Goal: Task Accomplishment & Management: Use online tool/utility

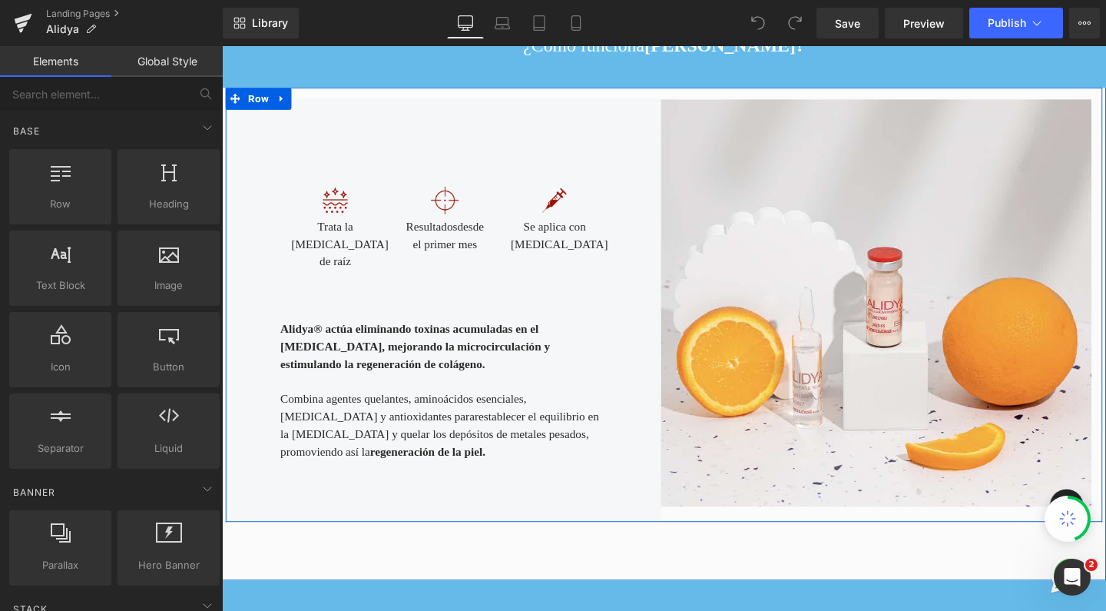
scroll to position [1361, 0]
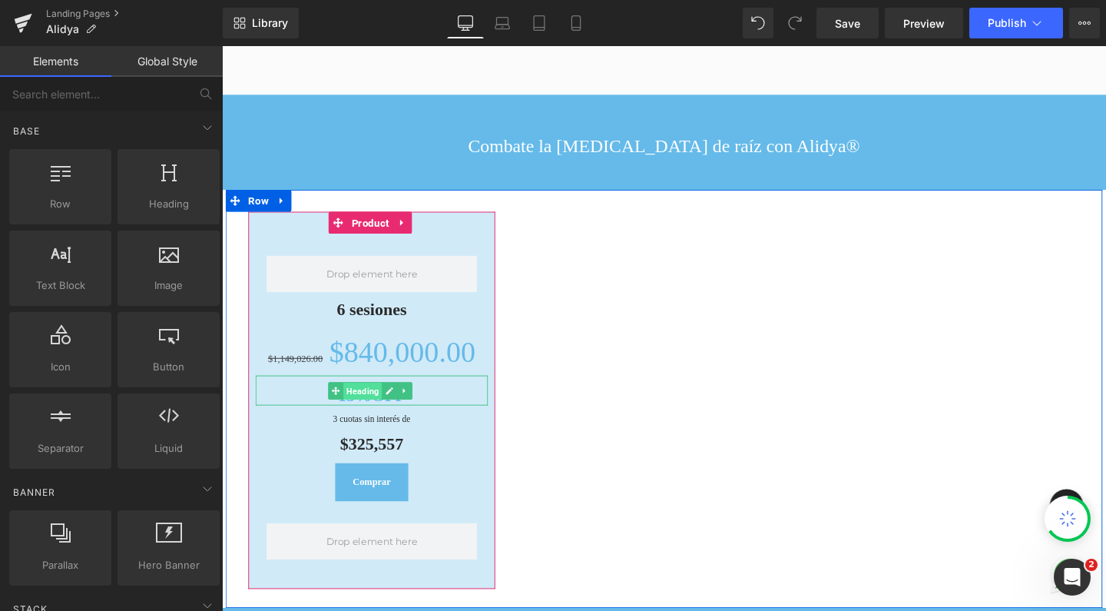
click at [359, 399] on span "Heading" at bounding box center [369, 408] width 41 height 18
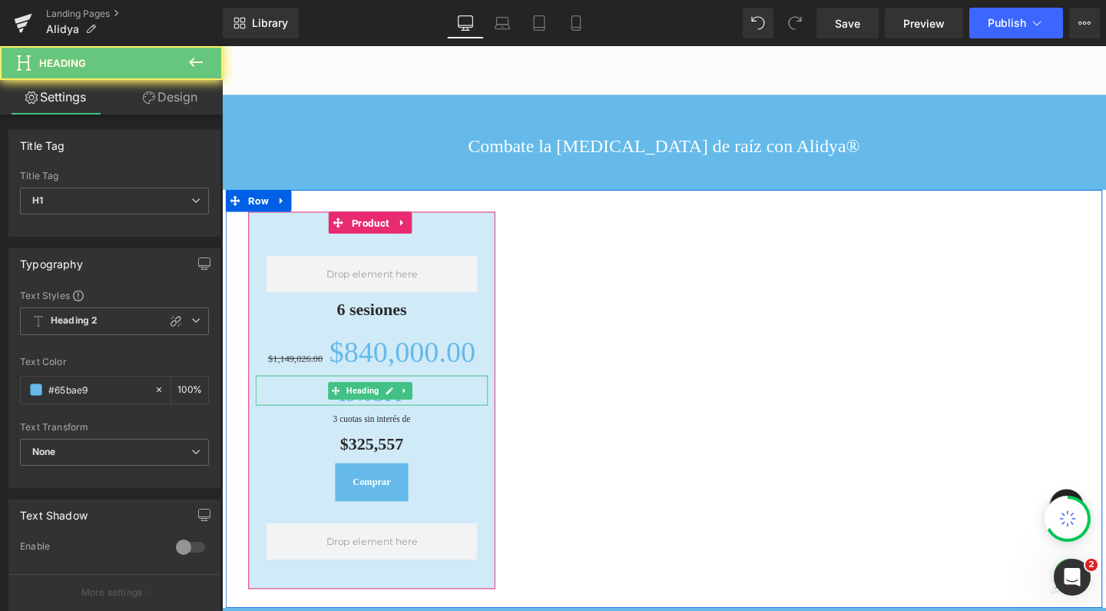
click at [321, 403] on h1 "15%OFF" at bounding box center [379, 414] width 244 height 22
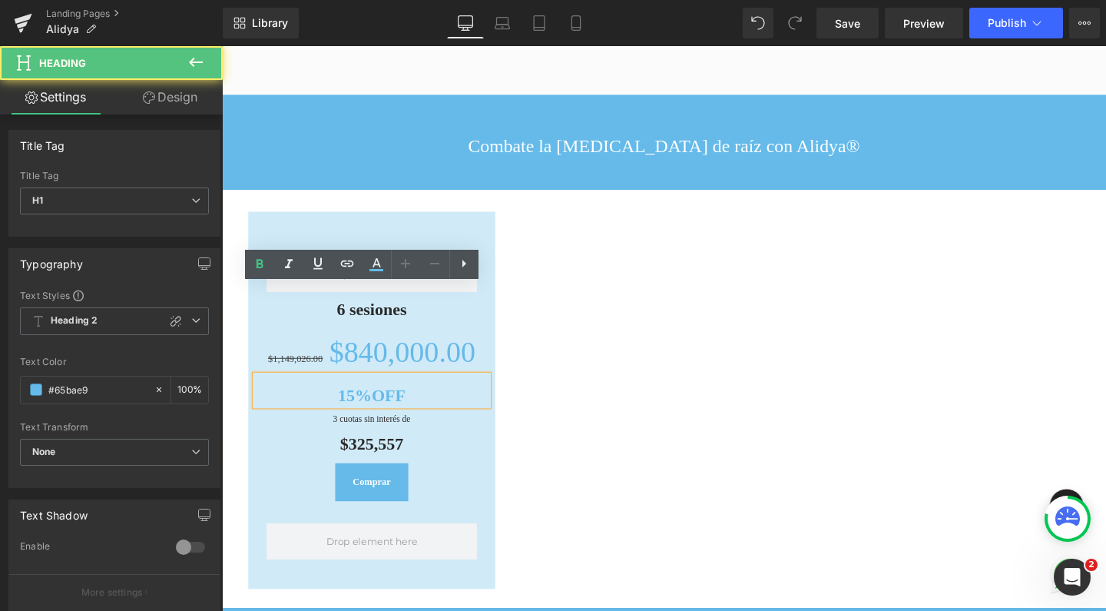
click at [357, 403] on strong "15%OFF" at bounding box center [379, 413] width 71 height 20
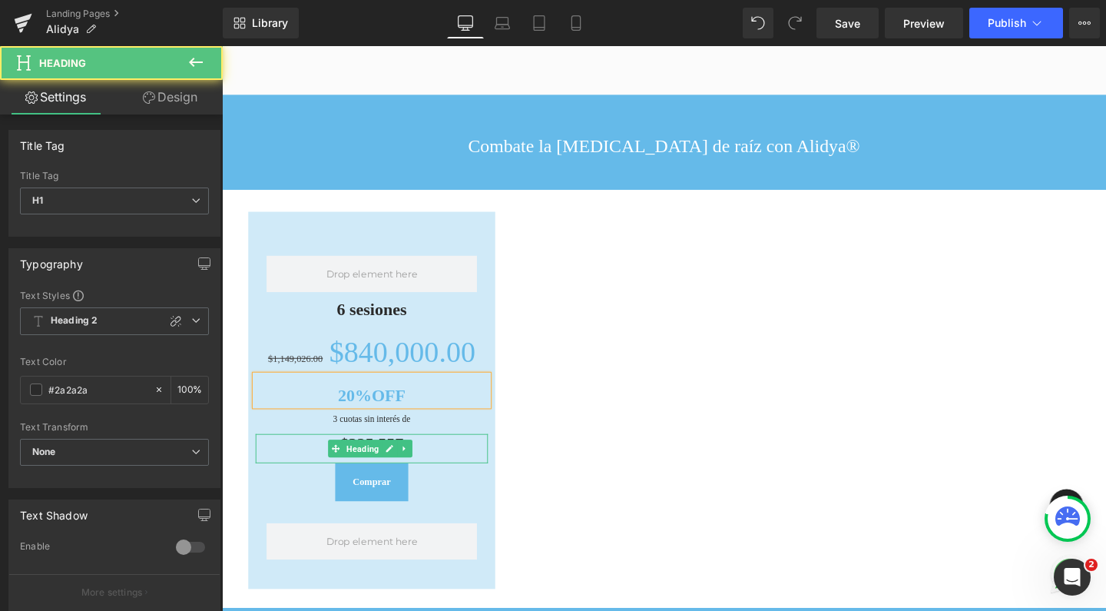
click at [301, 454] on h1 "$325,557" at bounding box center [379, 465] width 244 height 22
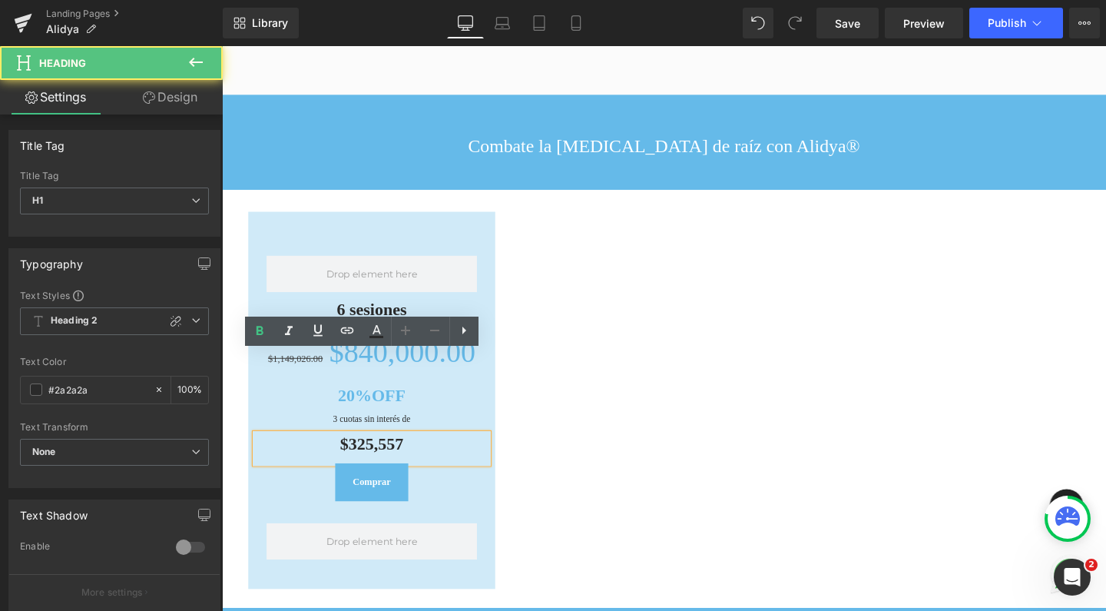
click at [426, 454] on h1 "$325,557" at bounding box center [379, 465] width 244 height 22
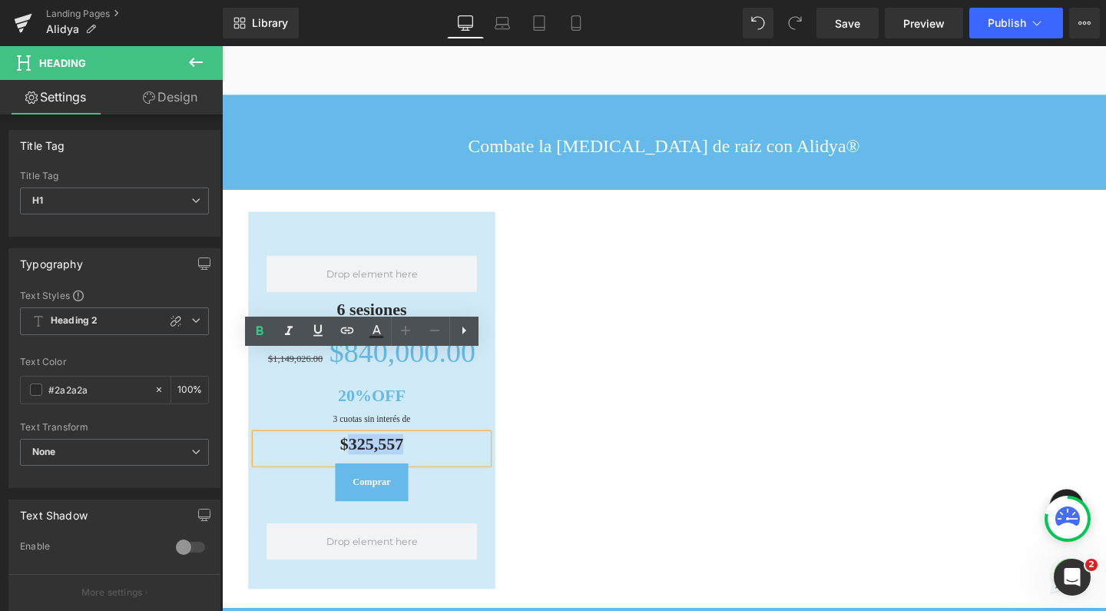
drag, startPoint x: 418, startPoint y: 377, endPoint x: 346, endPoint y: 379, distance: 72.2
click at [346, 454] on h1 "$325,557" at bounding box center [379, 465] width 244 height 22
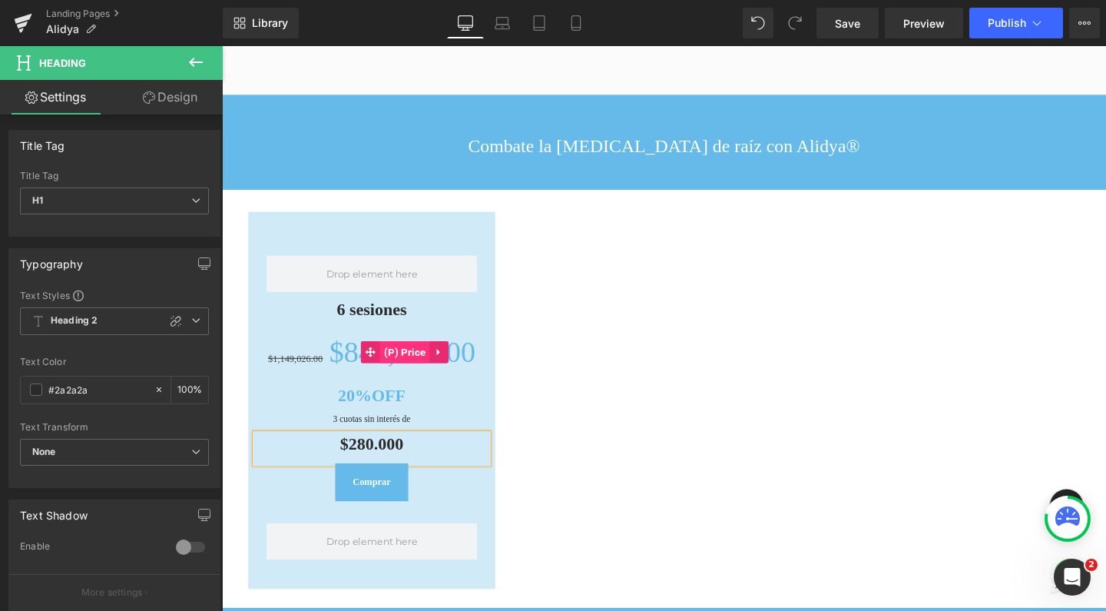
click at [416, 356] on span "(P) Price" at bounding box center [415, 367] width 52 height 23
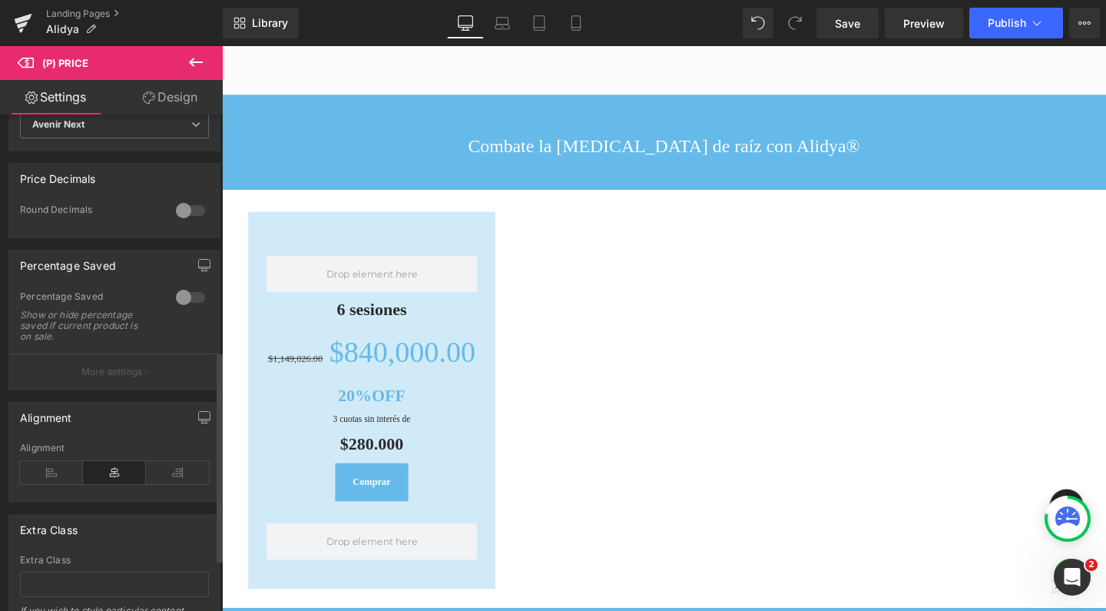
scroll to position [587, 0]
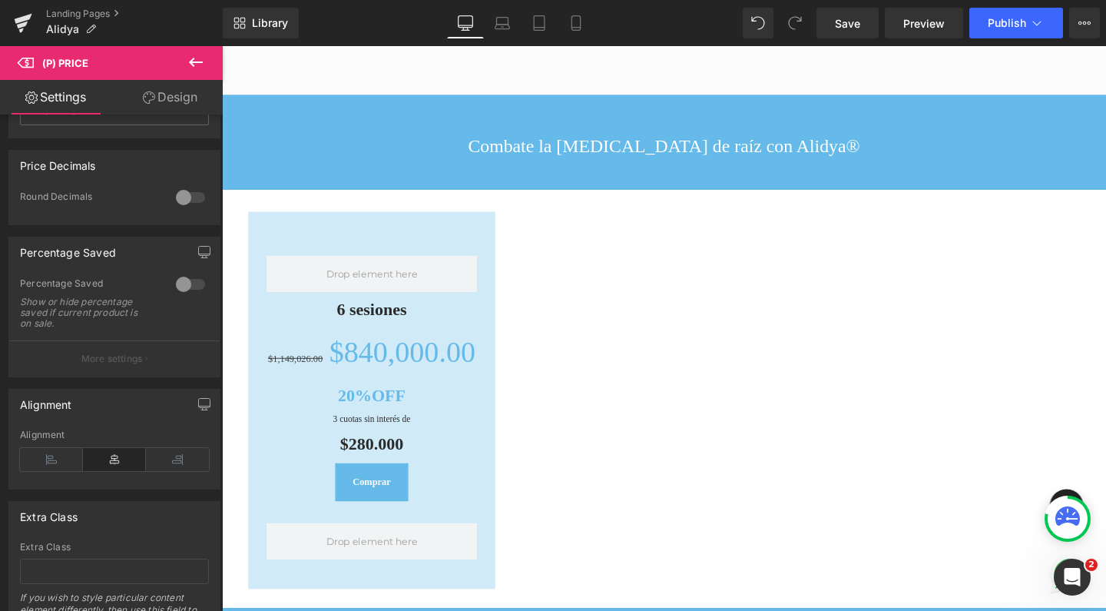
click at [188, 101] on link "Design" at bounding box center [169, 97] width 111 height 35
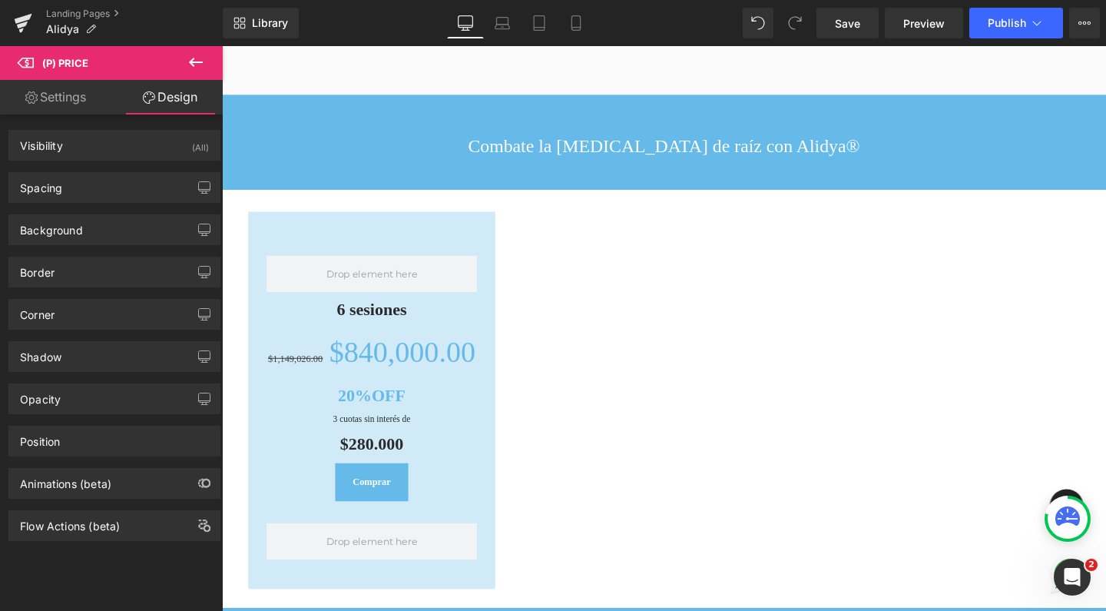
drag, startPoint x: 62, startPoint y: 101, endPoint x: 118, endPoint y: 303, distance: 210.4
click at [62, 101] on link "Settings" at bounding box center [55, 97] width 111 height 35
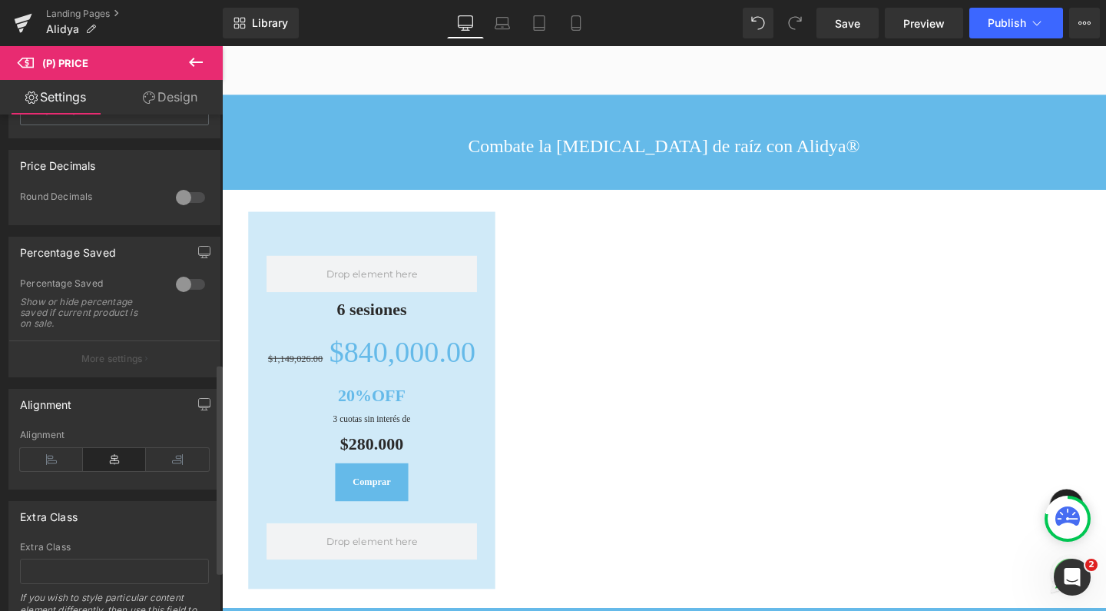
scroll to position [586, 0]
click at [182, 205] on div at bounding box center [190, 198] width 37 height 25
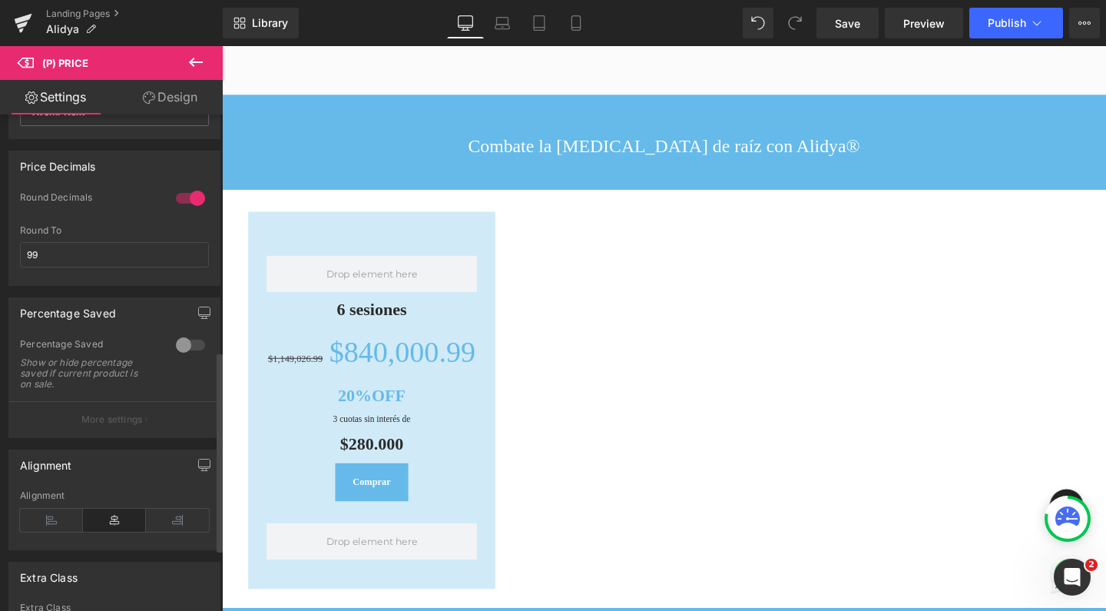
click at [197, 206] on div at bounding box center [190, 198] width 37 height 25
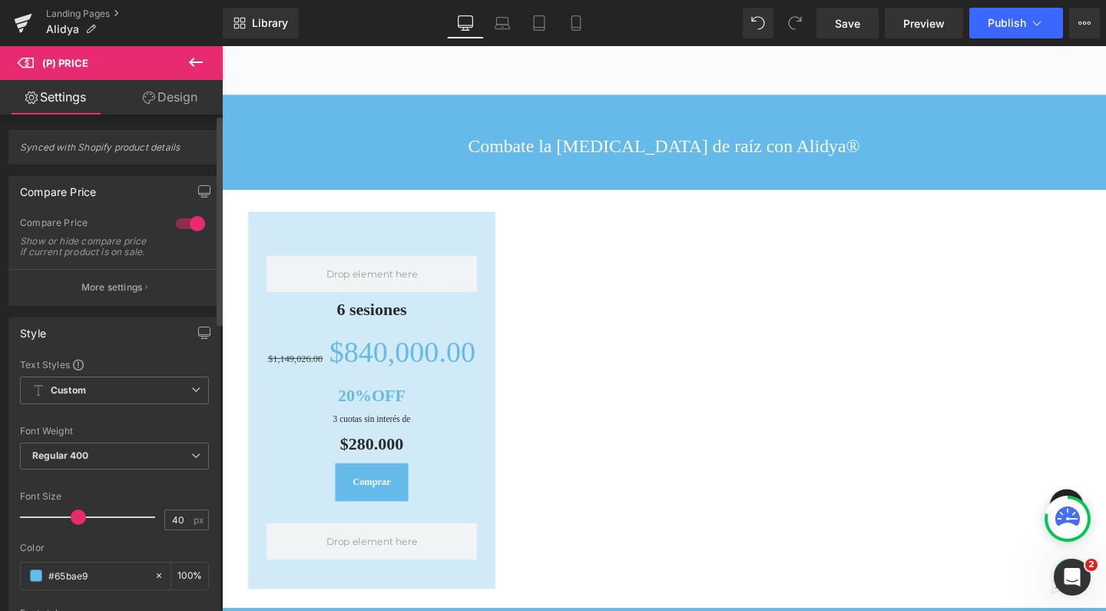
scroll to position [0, 0]
click at [836, 26] on span "Save" at bounding box center [847, 23] width 25 height 16
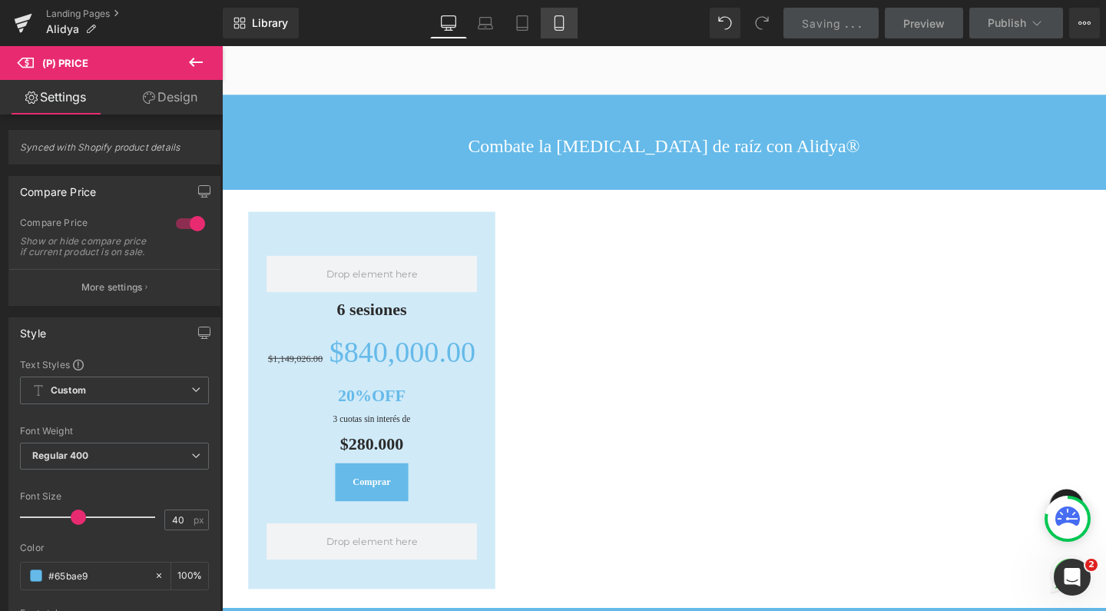
click at [566, 22] on icon at bounding box center [558, 22] width 15 height 15
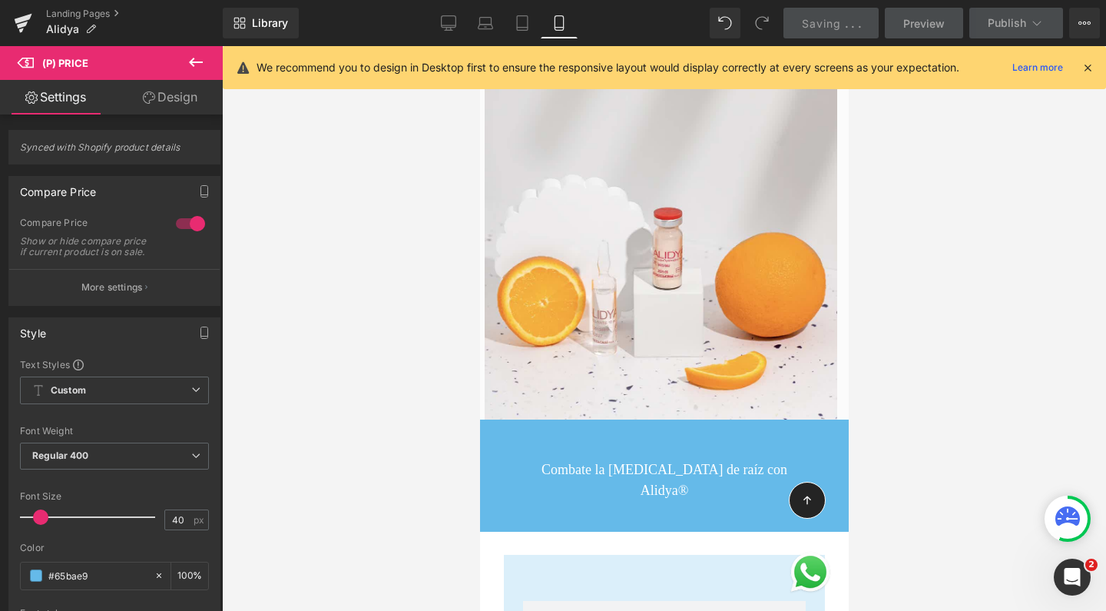
scroll to position [8272, 353]
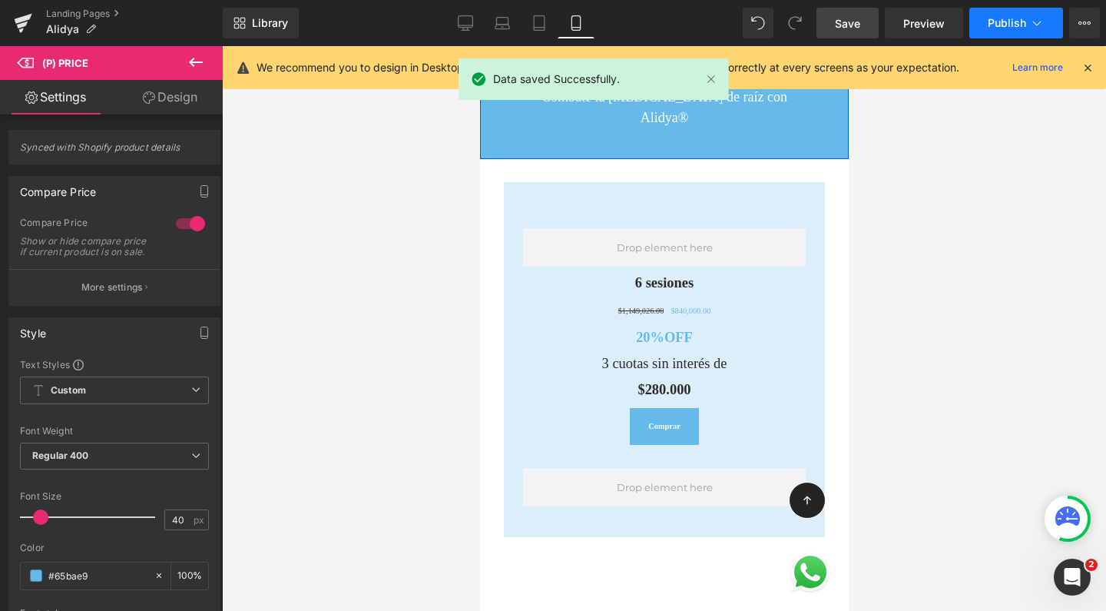
click at [1002, 18] on span "Publish" at bounding box center [1007, 23] width 38 height 12
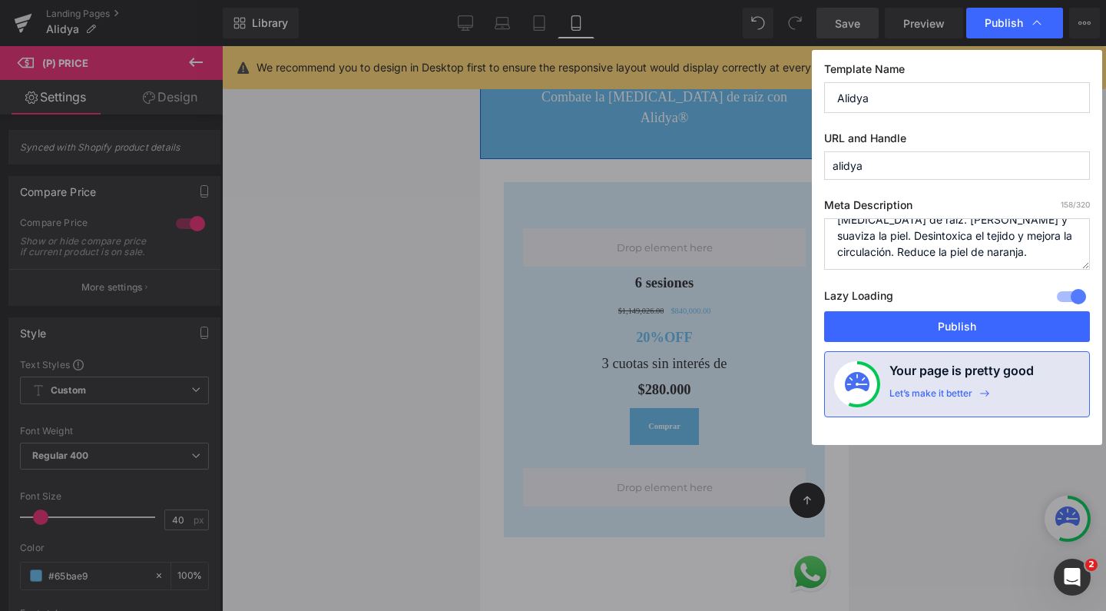
scroll to position [32, 0]
click at [928, 323] on button "Publish" at bounding box center [957, 326] width 266 height 31
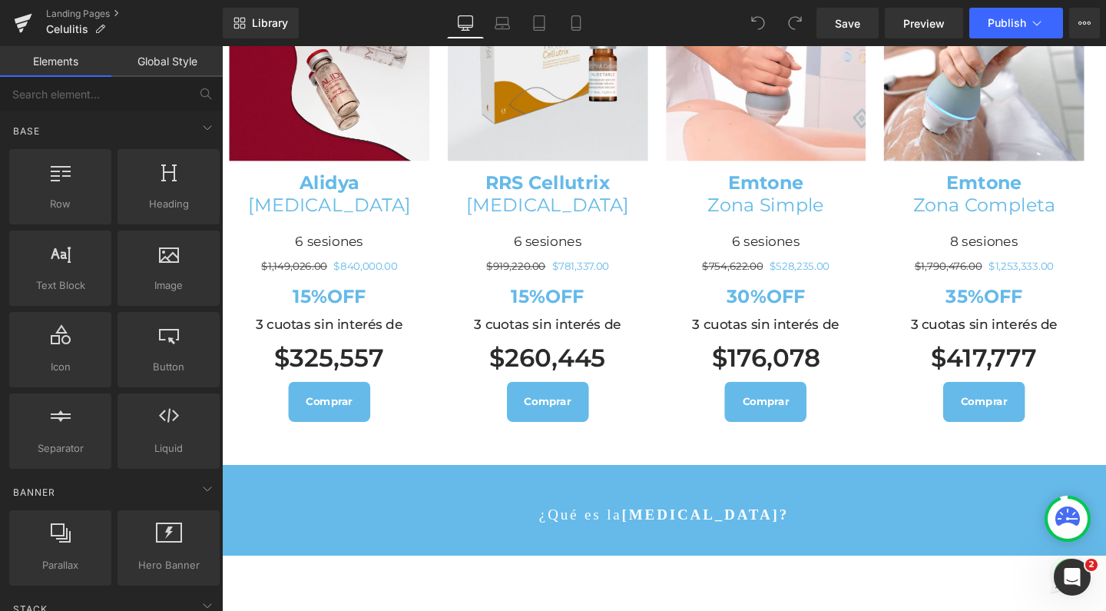
scroll to position [3131, 0]
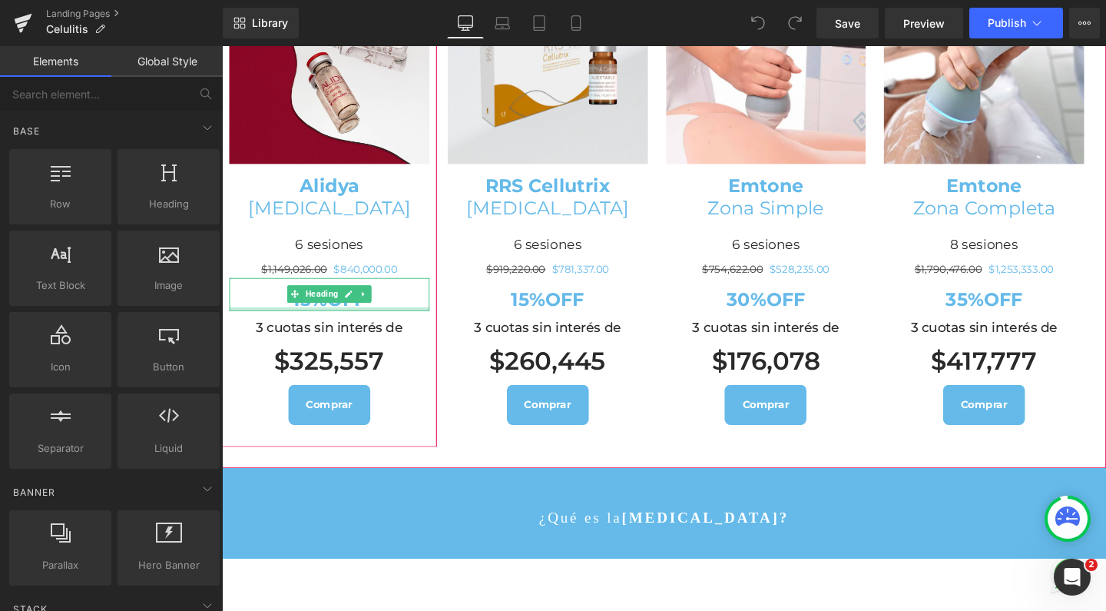
drag, startPoint x: 284, startPoint y: 289, endPoint x: 310, endPoint y: 278, distance: 28.2
click at [283, 300] on h1 "15%OFF" at bounding box center [335, 312] width 210 height 24
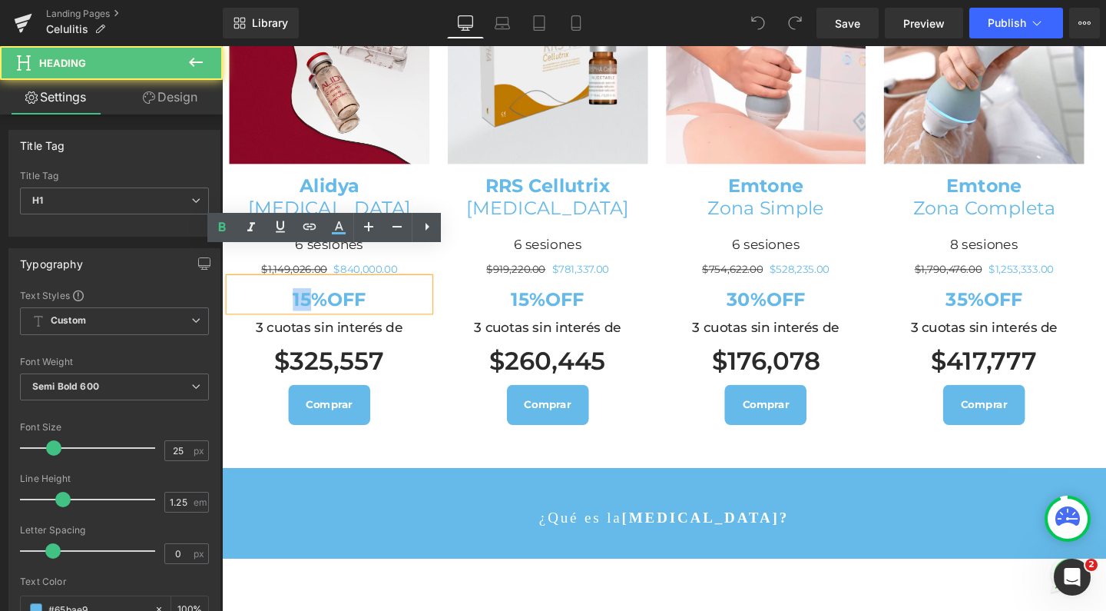
drag, startPoint x: 312, startPoint y: 281, endPoint x: 290, endPoint y: 281, distance: 22.3
click at [290, 300] on h1 "15%OFF" at bounding box center [335, 312] width 210 height 24
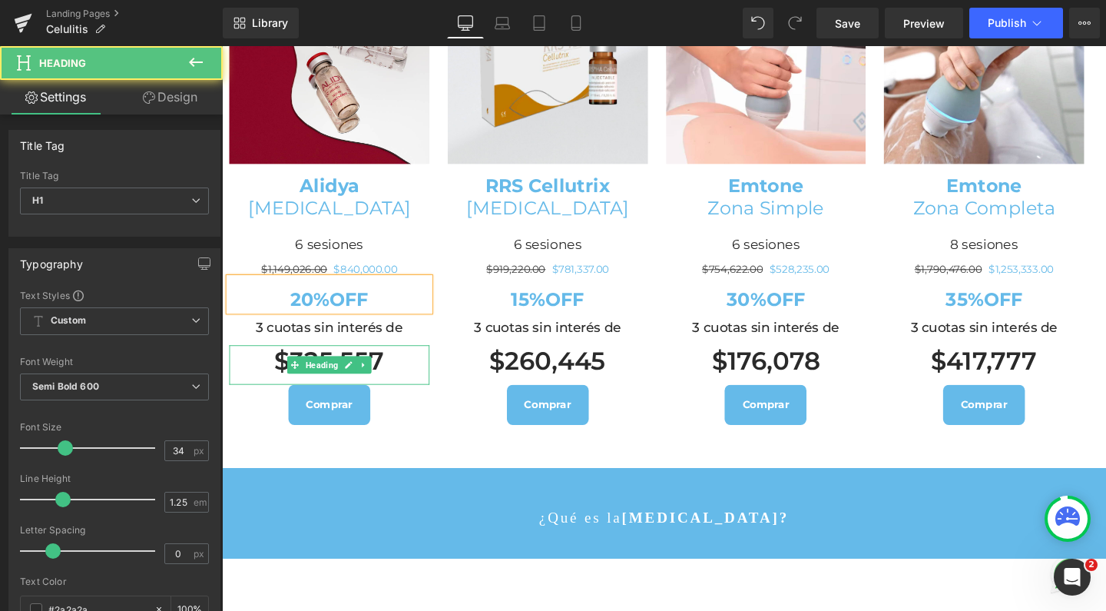
click at [272, 360] on h1 "$325,557" at bounding box center [335, 376] width 210 height 33
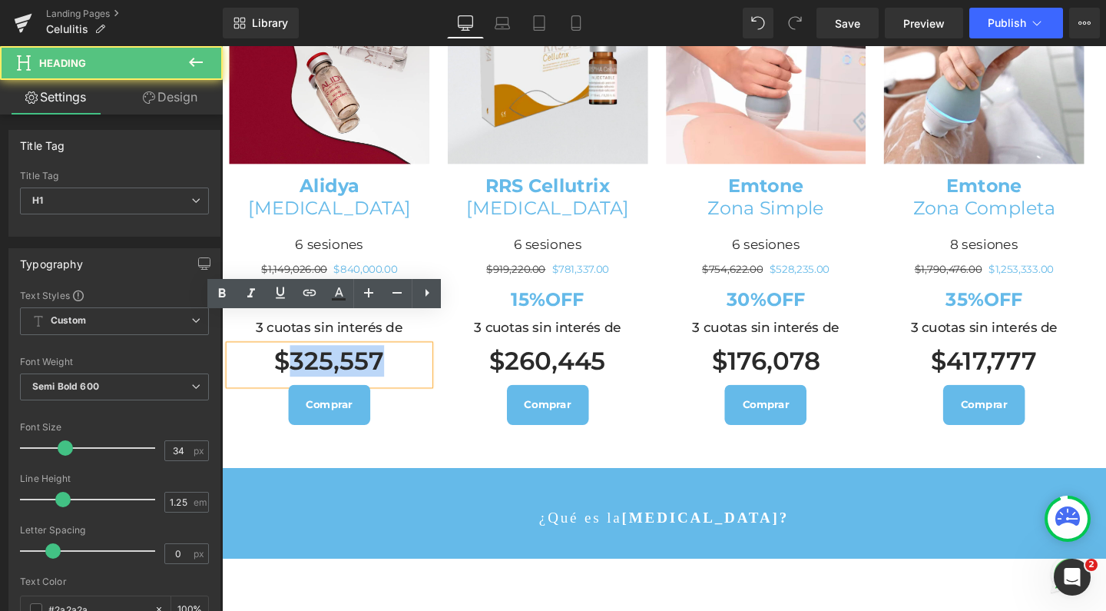
drag, startPoint x: 296, startPoint y: 343, endPoint x: 402, endPoint y: 329, distance: 106.9
click at [402, 360] on h1 "$325,557" at bounding box center [335, 376] width 210 height 33
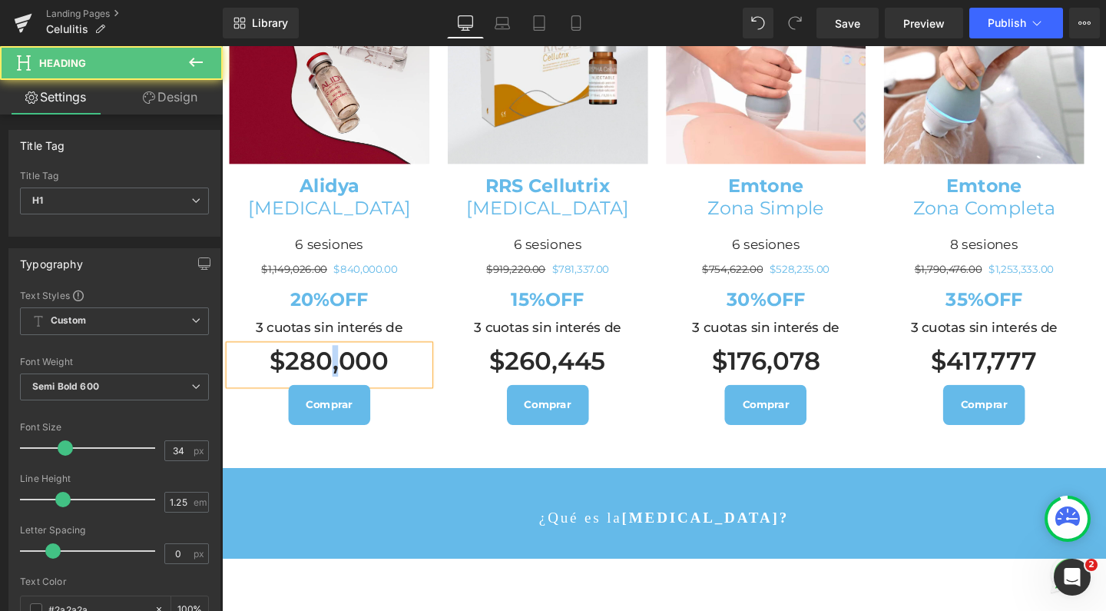
click at [341, 360] on h1 "$280,000" at bounding box center [335, 376] width 210 height 33
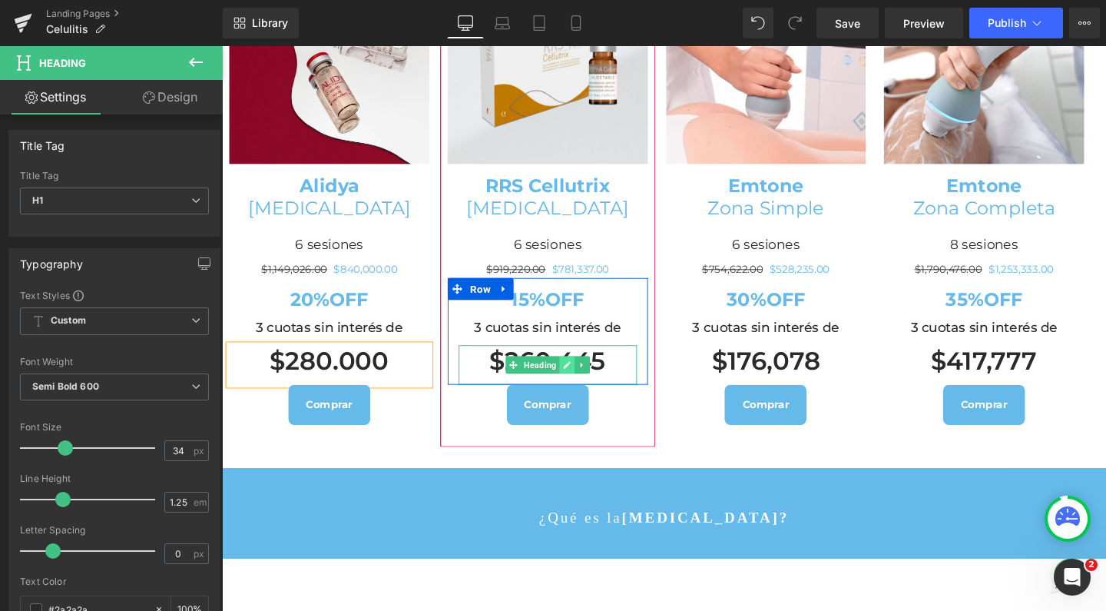
click at [578, 372] on link at bounding box center [585, 381] width 16 height 18
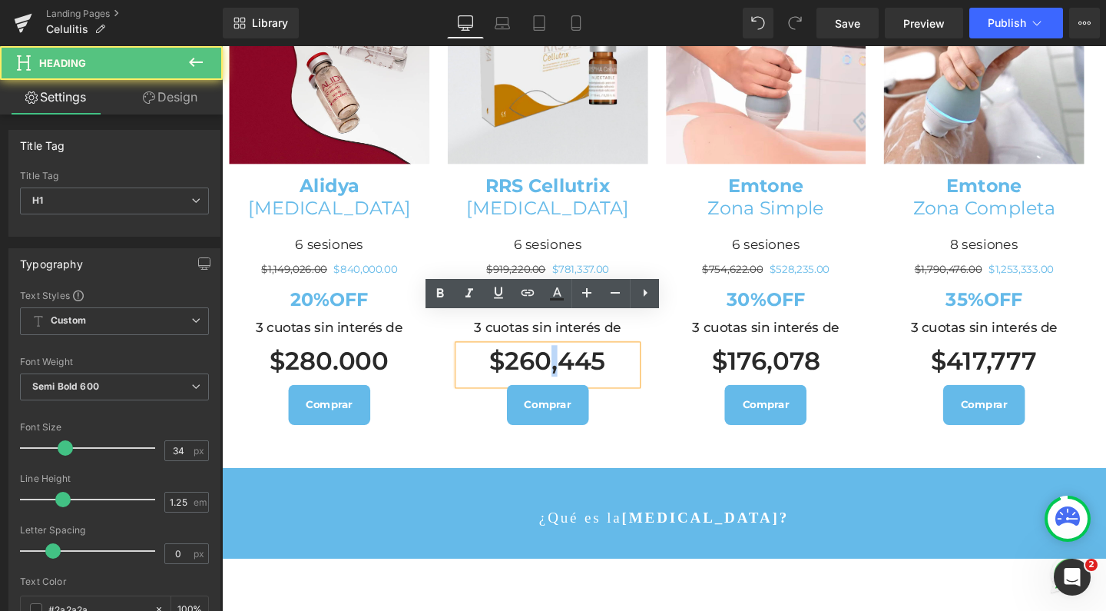
click at [567, 360] on h1 "$260,445" at bounding box center [564, 376] width 187 height 33
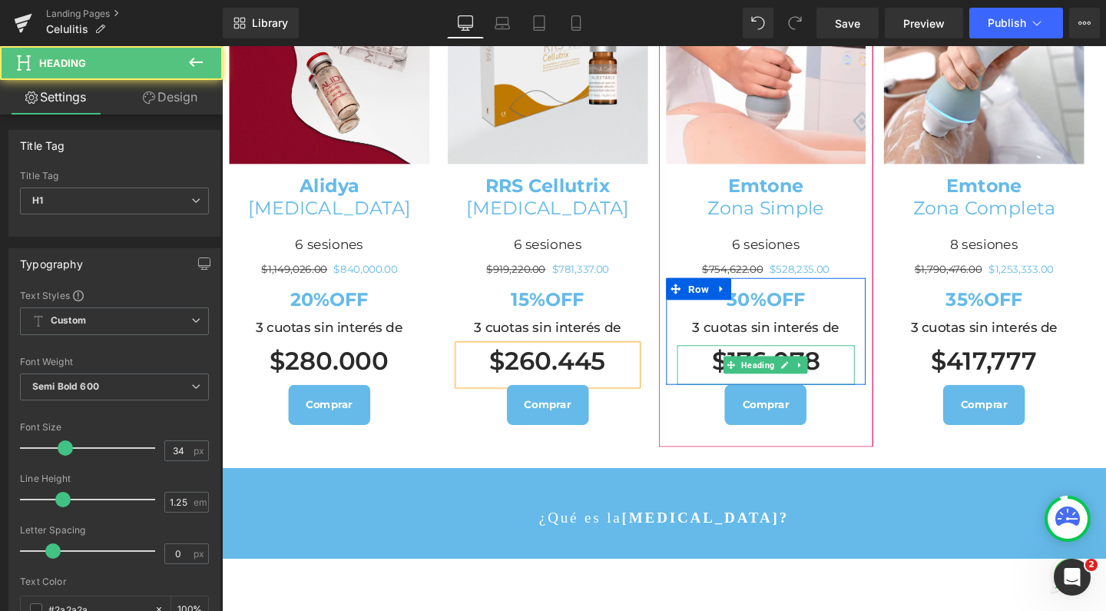
click at [858, 360] on h1 "$176,078" at bounding box center [793, 376] width 187 height 33
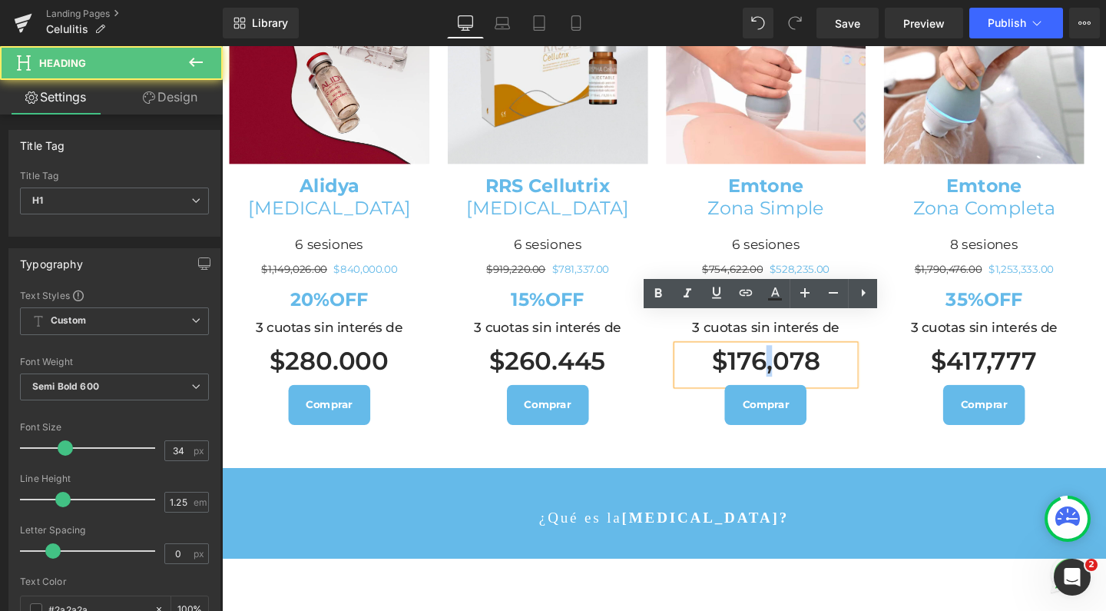
drag, startPoint x: 801, startPoint y: 353, endPoint x: 791, endPoint y: 353, distance: 10.0
click at [791, 360] on h1 "$176,078" at bounding box center [793, 376] width 187 height 33
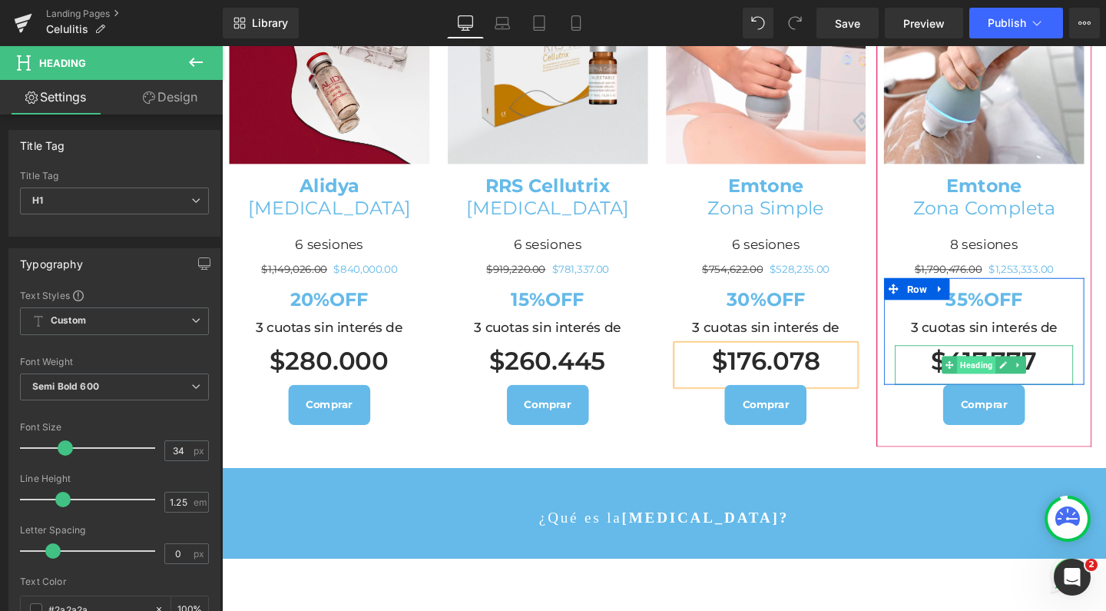
click at [1032, 372] on span "Heading" at bounding box center [1015, 381] width 41 height 18
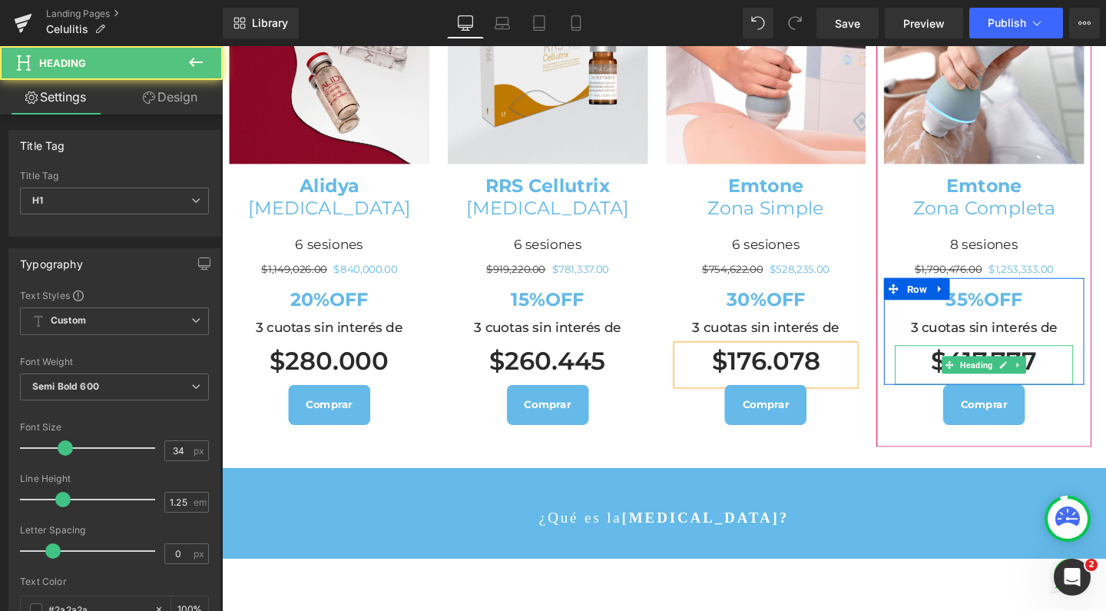
click at [1035, 360] on h1 "$417,777" at bounding box center [1022, 376] width 187 height 33
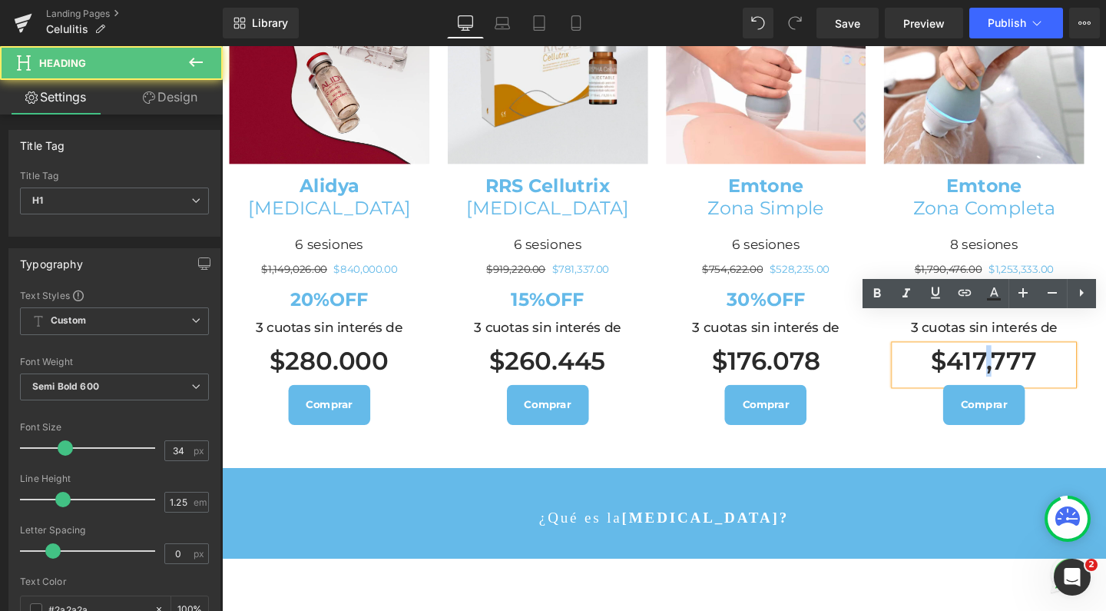
click at [1027, 360] on h1 "$417,777" at bounding box center [1022, 376] width 187 height 33
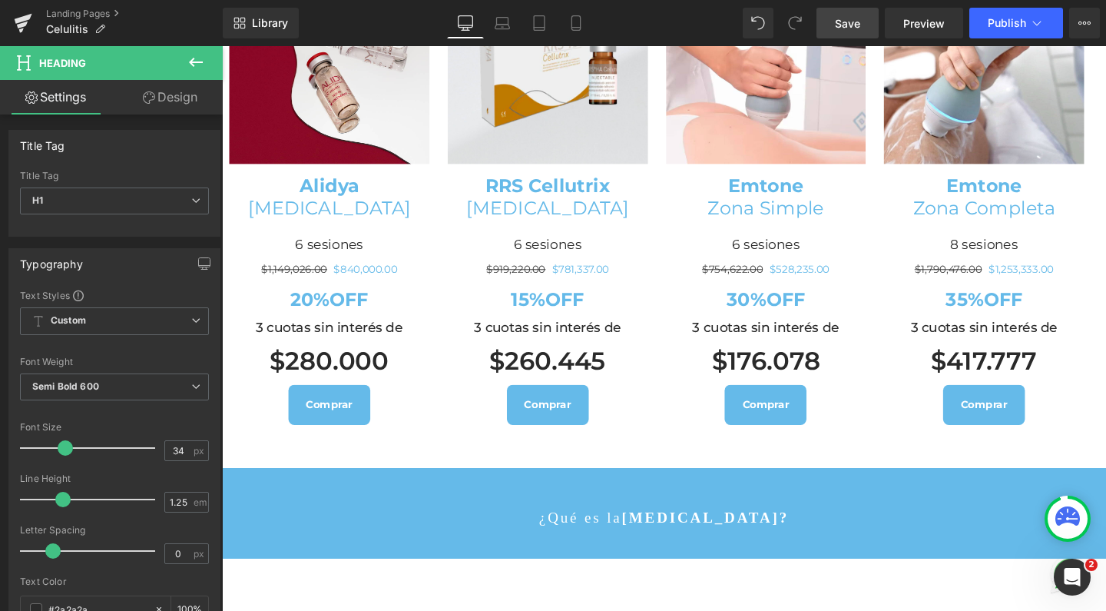
click at [849, 28] on span "Save" at bounding box center [847, 23] width 25 height 16
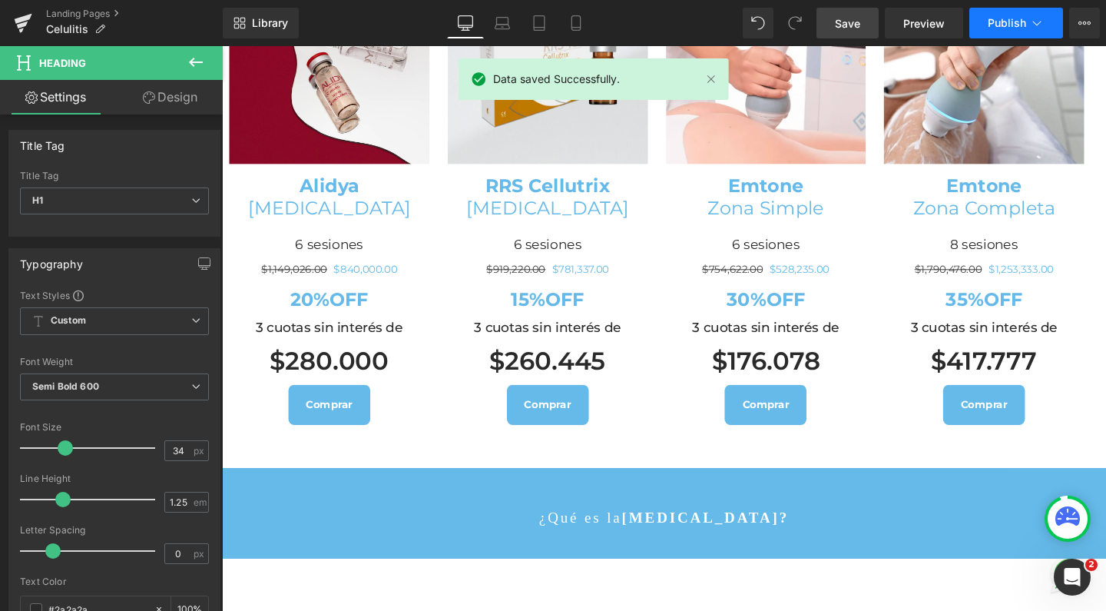
click at [1003, 17] on span "Publish" at bounding box center [1007, 23] width 38 height 12
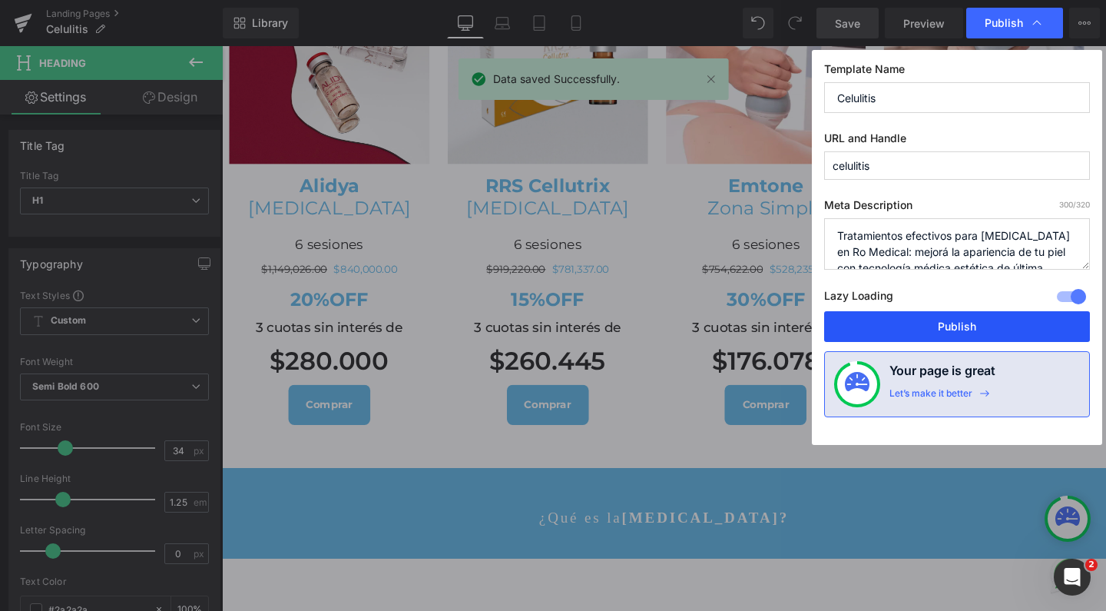
click at [894, 319] on button "Publish" at bounding box center [957, 326] width 266 height 31
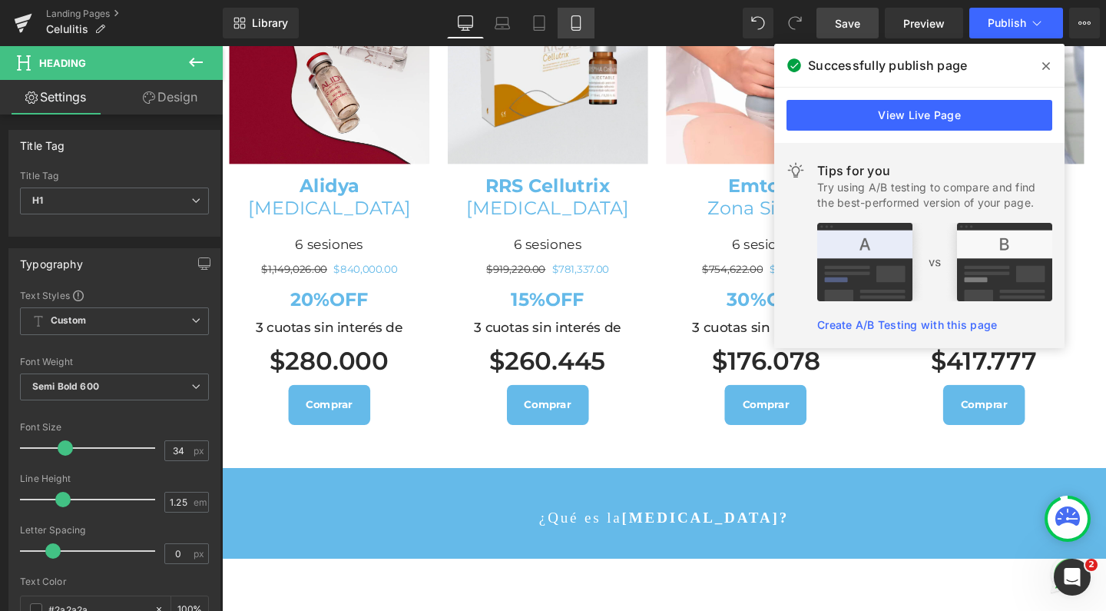
click at [577, 18] on icon at bounding box center [575, 22] width 15 height 15
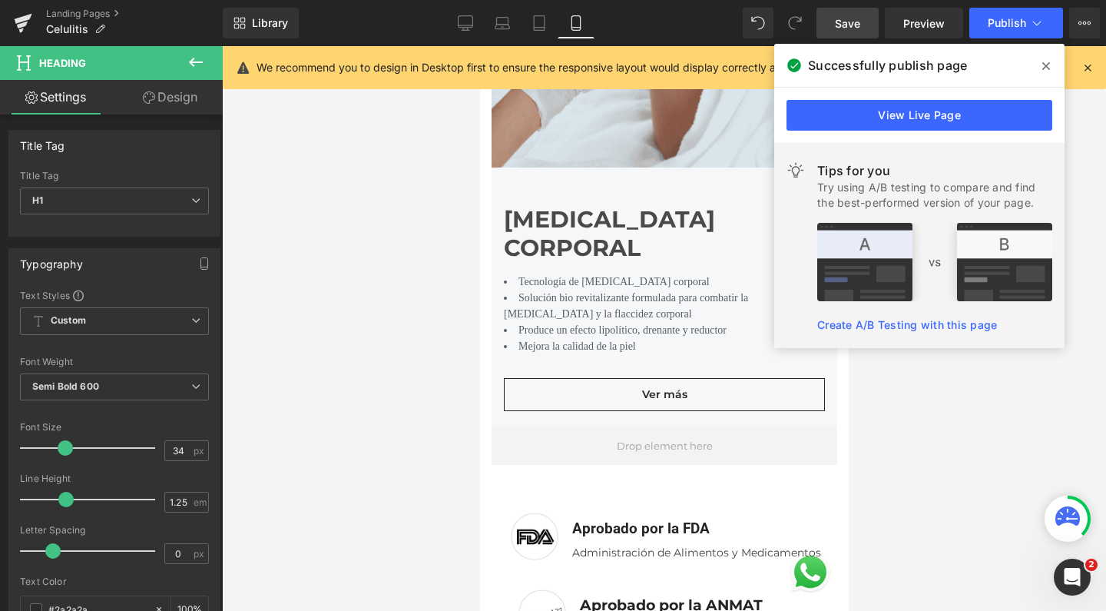
scroll to position [3984, 0]
